Goal: Navigation & Orientation: Find specific page/section

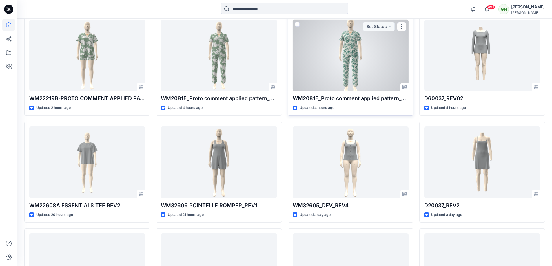
scroll to position [58, 0]
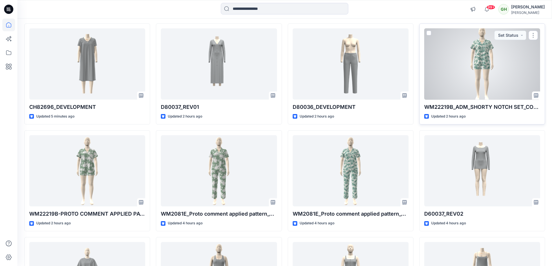
click at [472, 51] on div at bounding box center [482, 64] width 116 height 72
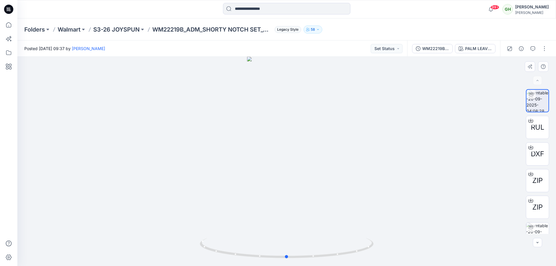
drag, startPoint x: 353, startPoint y: 158, endPoint x: 362, endPoint y: 168, distance: 13.8
click at [353, 158] on div at bounding box center [286, 161] width 539 height 209
click at [377, 183] on div at bounding box center [286, 161] width 539 height 209
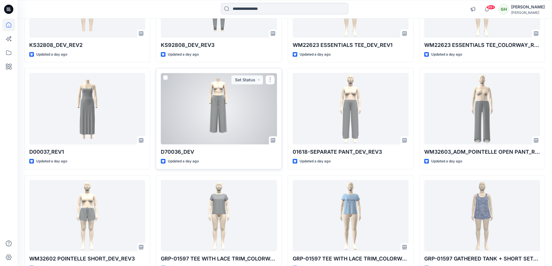
scroll to position [479, 0]
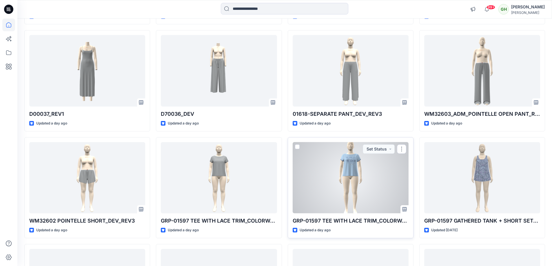
drag, startPoint x: 345, startPoint y: 159, endPoint x: 348, endPoint y: 161, distance: 3.8
click at [346, 159] on div at bounding box center [351, 178] width 116 height 72
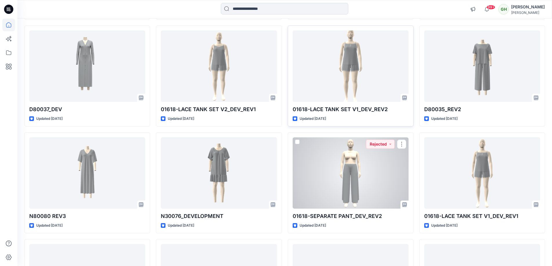
scroll to position [858, 0]
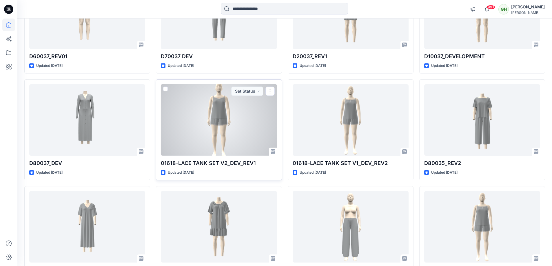
click at [211, 123] on div at bounding box center [219, 120] width 116 height 72
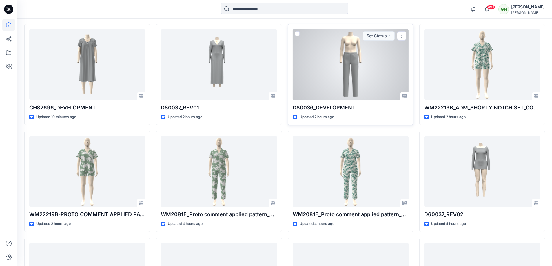
scroll to position [58, 0]
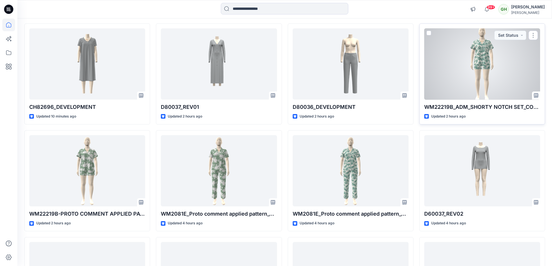
click at [480, 76] on div at bounding box center [482, 64] width 116 height 72
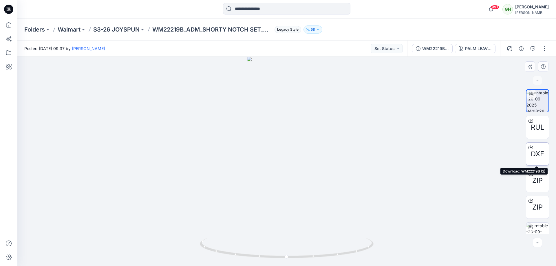
click at [535, 150] on span "DXF" at bounding box center [537, 154] width 13 height 10
